Goal: Transaction & Acquisition: Purchase product/service

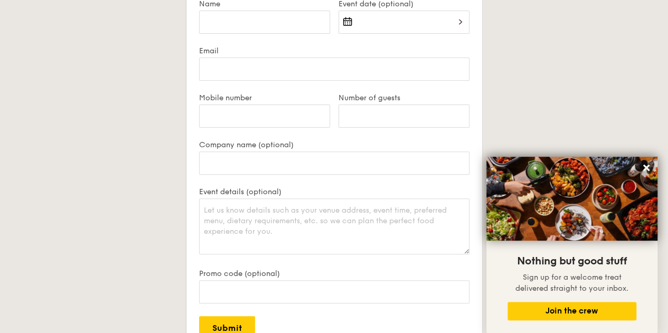
scroll to position [2527, 0]
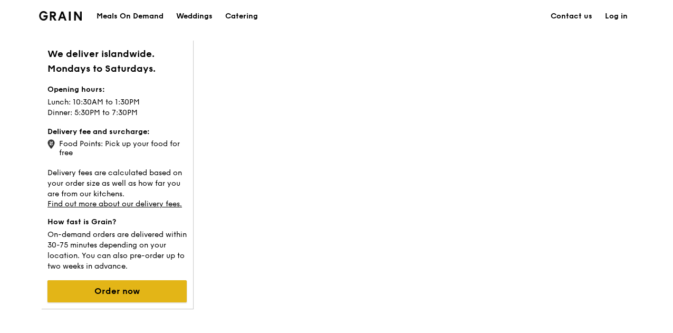
click at [137, 289] on button "Order now" at bounding box center [116, 291] width 139 height 22
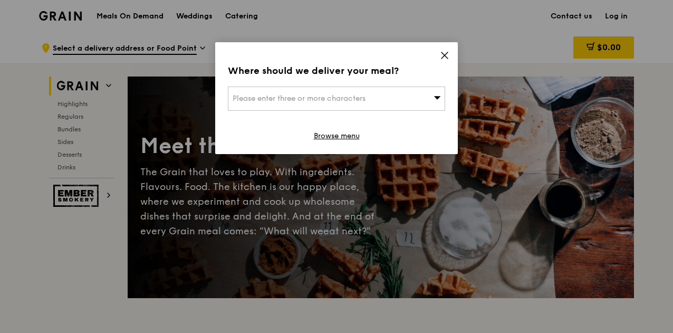
click at [415, 100] on div "Please enter three or more characters" at bounding box center [336, 99] width 217 height 24
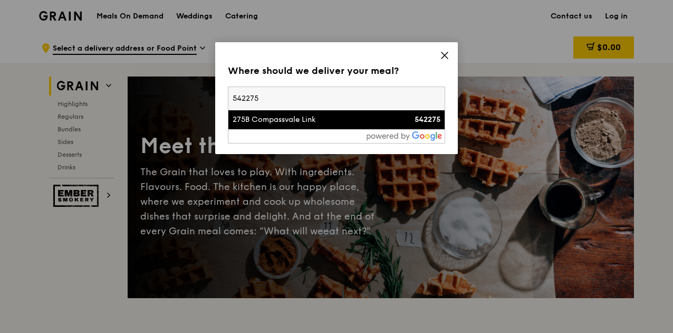
type input "542275"
click at [332, 121] on div "275B Compassvale Link" at bounding box center [311, 120] width 156 height 11
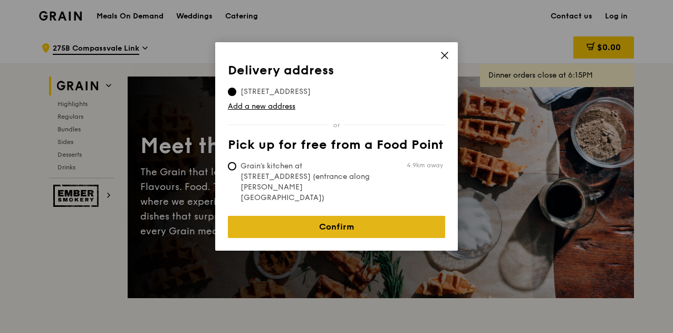
click at [341, 216] on link "Confirm" at bounding box center [336, 227] width 217 height 22
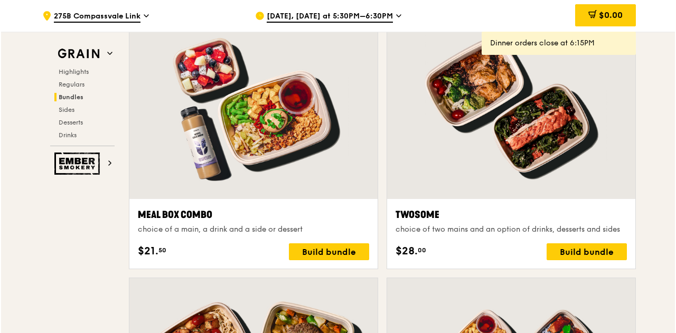
scroll to position [1695, 0]
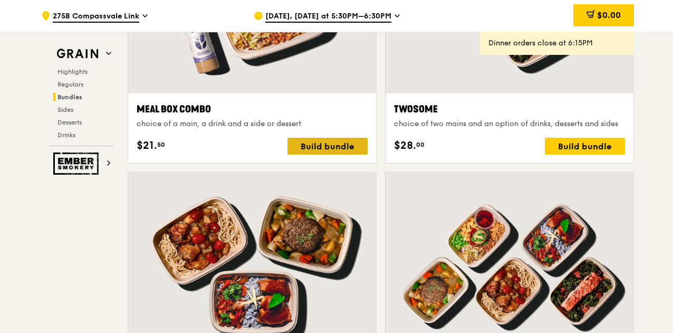
click at [333, 148] on div "Build bundle" at bounding box center [328, 146] width 80 height 17
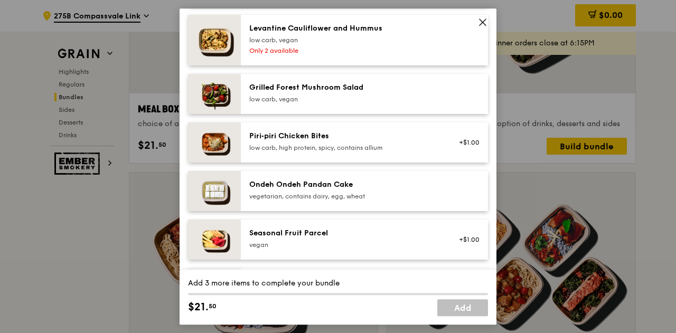
scroll to position [840, 0]
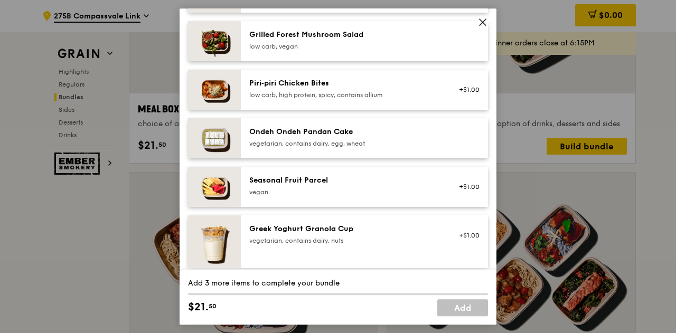
click at [484, 24] on icon at bounding box center [482, 21] width 9 height 9
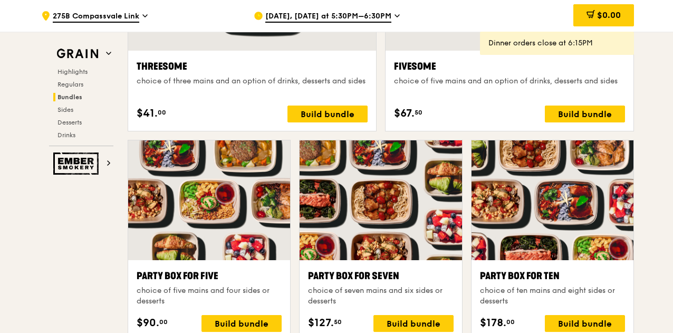
scroll to position [2053, 0]
